Goal: Information Seeking & Learning: Find contact information

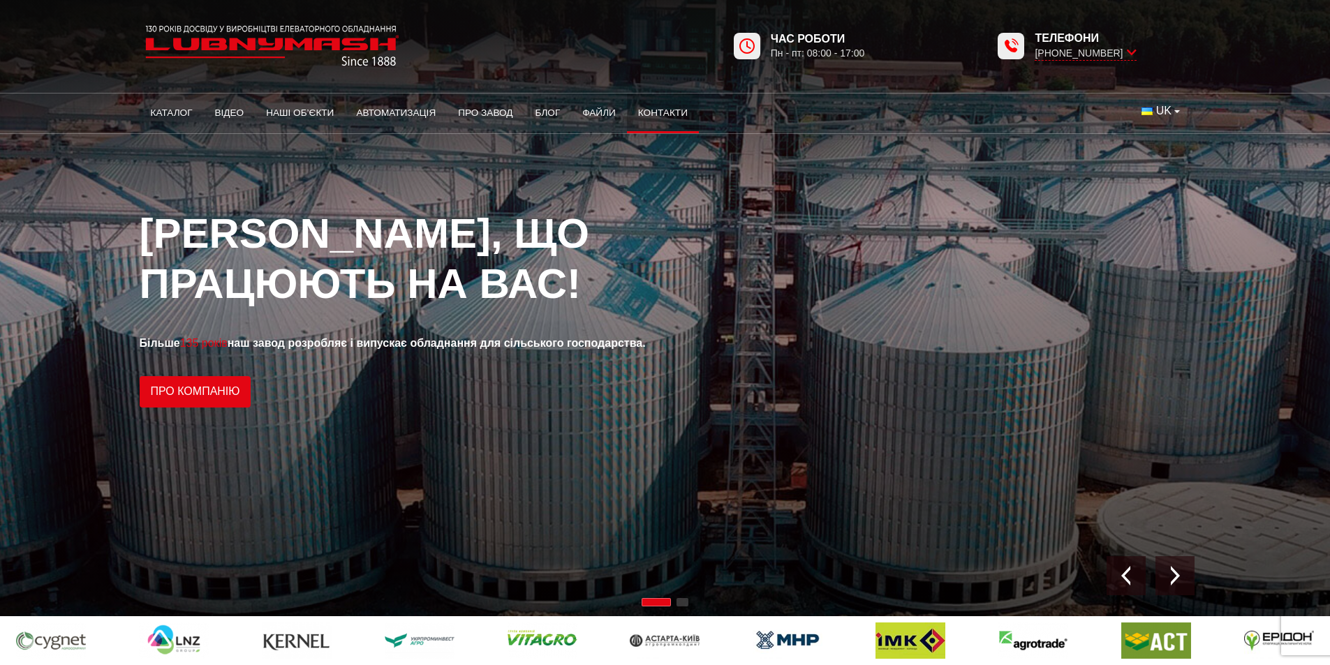
click at [680, 105] on link "Контакти" at bounding box center [663, 113] width 72 height 31
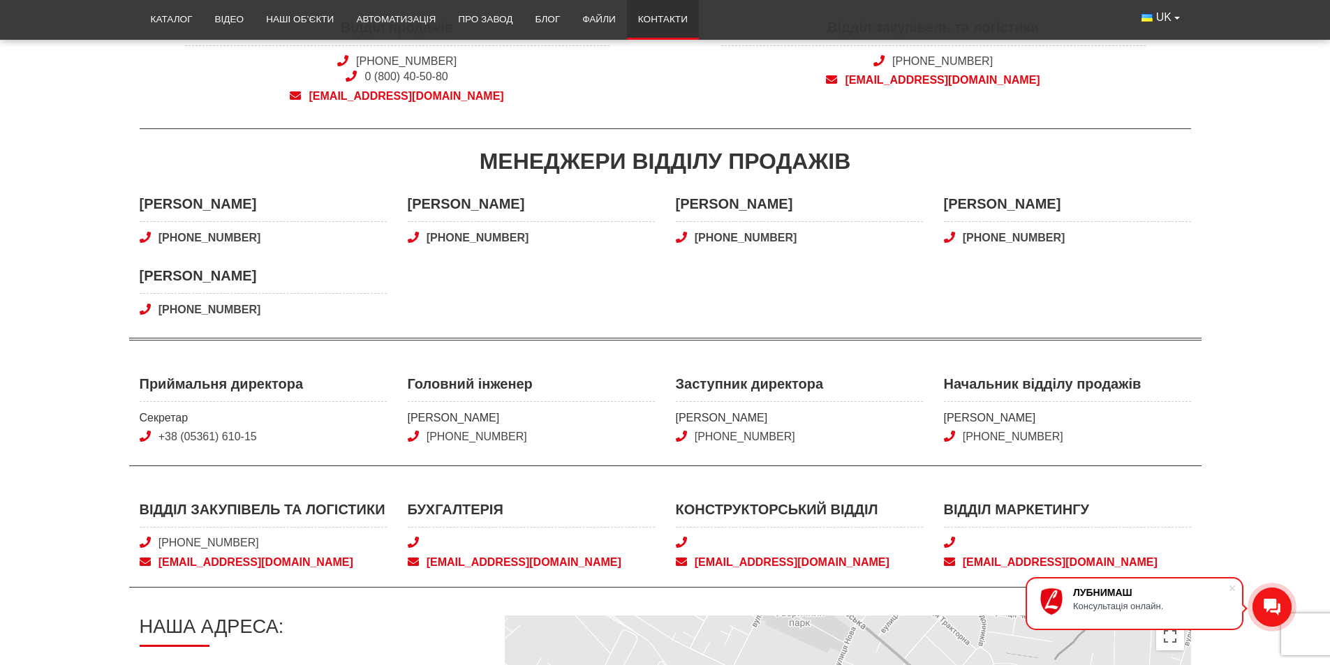
scroll to position [349, 0]
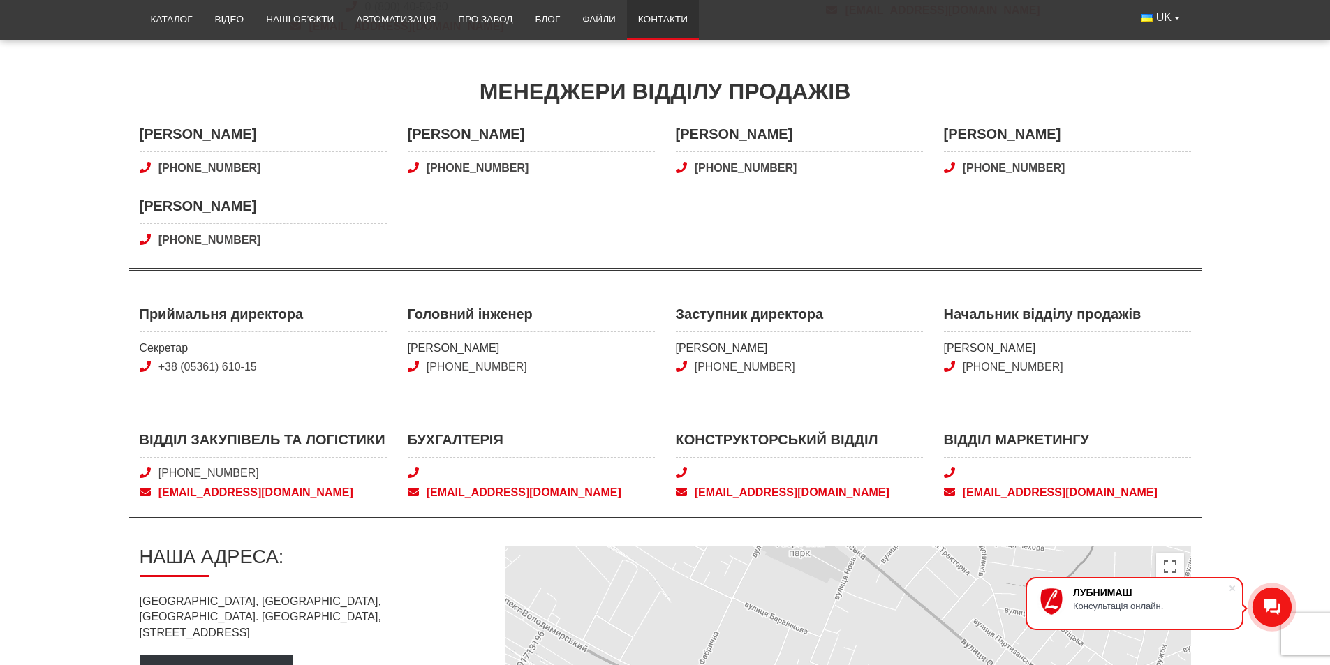
click at [416, 468] on icon at bounding box center [413, 472] width 11 height 11
click at [413, 476] on icon at bounding box center [413, 472] width 11 height 11
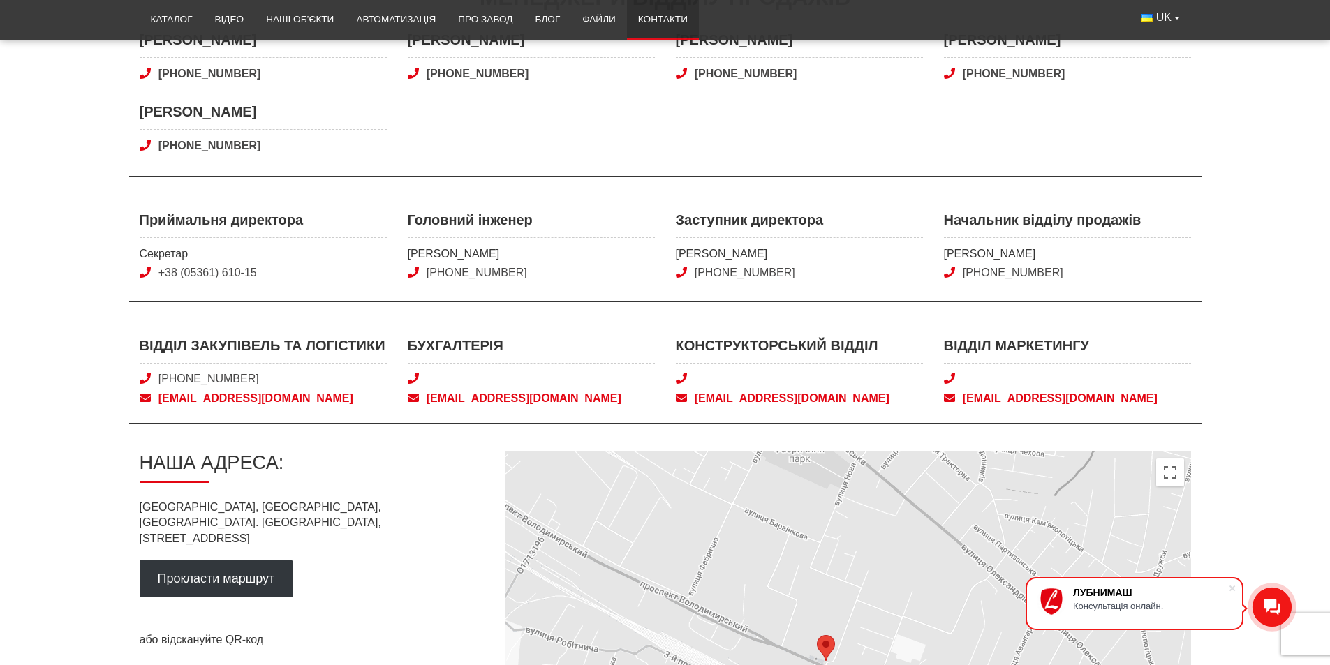
scroll to position [419, 0]
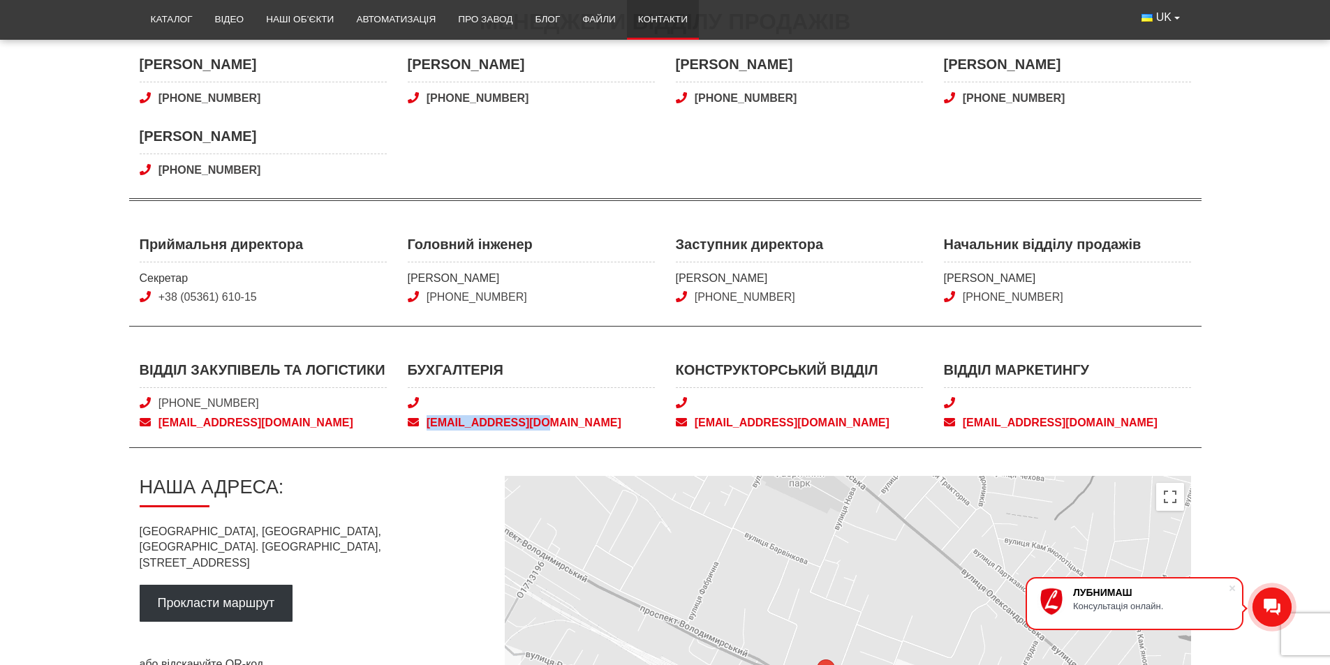
drag, startPoint x: 570, startPoint y: 413, endPoint x: 420, endPoint y: 424, distance: 151.2
click at [420, 424] on div "Бухгалтерія bugh@lubnymash.com" at bounding box center [531, 395] width 247 height 71
copy span "bugh@lubnymash.com"
